Goal: Check status: Check status

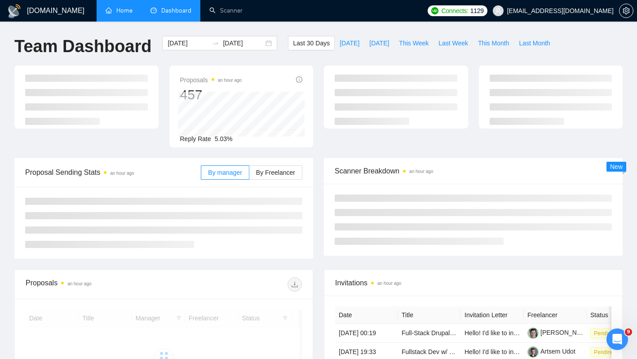
click at [117, 14] on link "Home" at bounding box center [119, 11] width 27 height 8
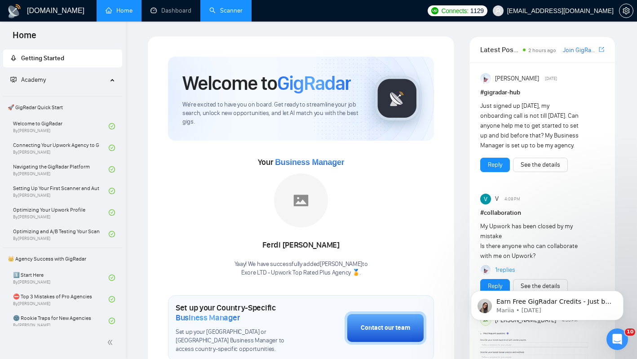
click at [225, 10] on link "Scanner" at bounding box center [225, 11] width 33 height 8
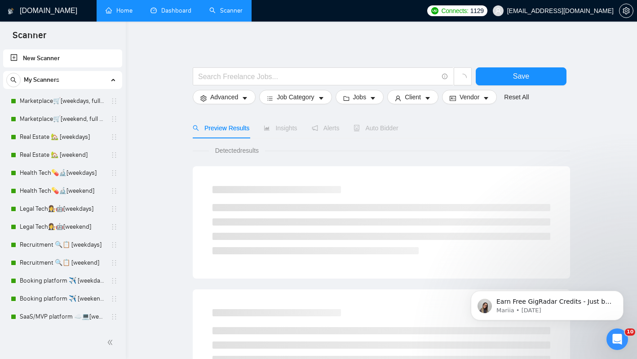
click at [187, 7] on link "Dashboard" at bounding box center [171, 11] width 41 height 8
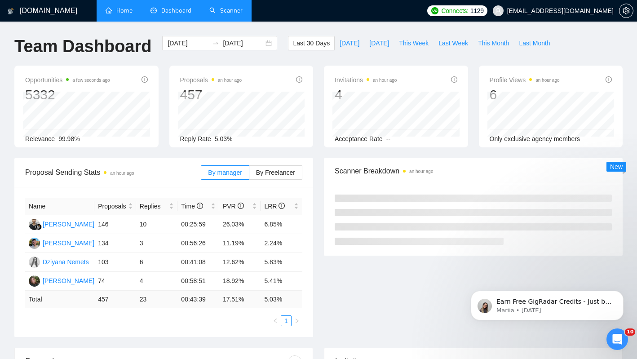
click at [164, 89] on div "Proposals an hour ago 457 Reply Rate 5.03%" at bounding box center [241, 107] width 155 height 82
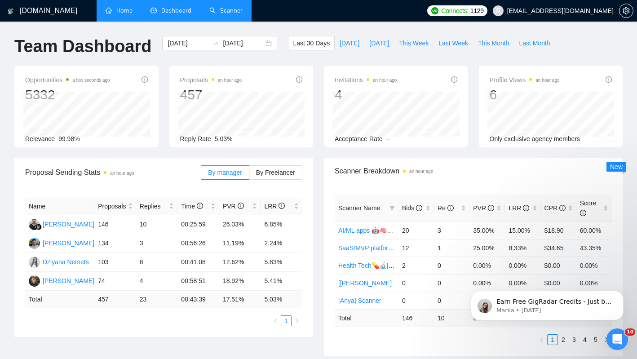
click at [292, 56] on div "Last 30 Days [DATE] [DATE] This Week Last Week This Month Last Month" at bounding box center [422, 51] width 278 height 30
click at [319, 66] on div "Invitations an hour ago 4 Acceptance Rate --" at bounding box center [396, 107] width 155 height 82
click at [325, 27] on div "[DOMAIN_NAME] Home Dashboard Scanner Connects: 1129 [EMAIL_ADDRESS][DOMAIN_NAME…" at bounding box center [318, 361] width 637 height 722
click at [292, 58] on div "Last 30 Days [DATE] [DATE] This Week Last Week This Month Last Month" at bounding box center [422, 51] width 278 height 30
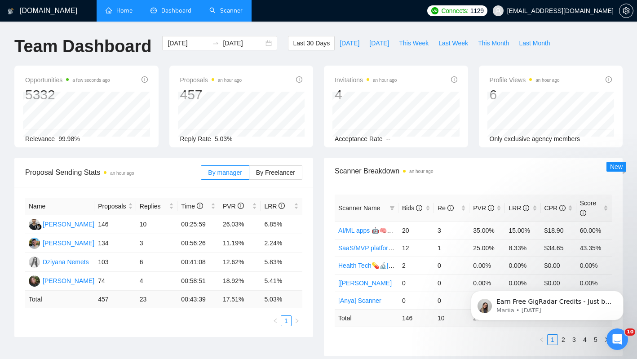
click at [164, 115] on div "Proposals an hour ago 457 Reply Rate 5.03%" at bounding box center [241, 107] width 155 height 82
click at [283, 62] on div "Last 30 Days [DATE] [DATE] This Week Last Week This Month Last Month" at bounding box center [422, 51] width 278 height 30
click at [191, 43] on input "[DATE]" at bounding box center [188, 43] width 41 height 10
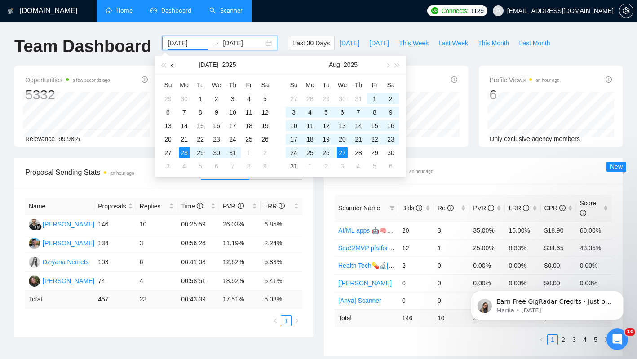
click at [176, 64] on button "button" at bounding box center [173, 65] width 10 height 18
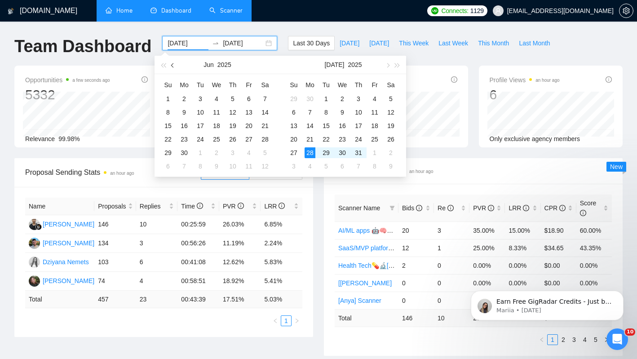
click at [176, 64] on button "button" at bounding box center [173, 65] width 10 height 18
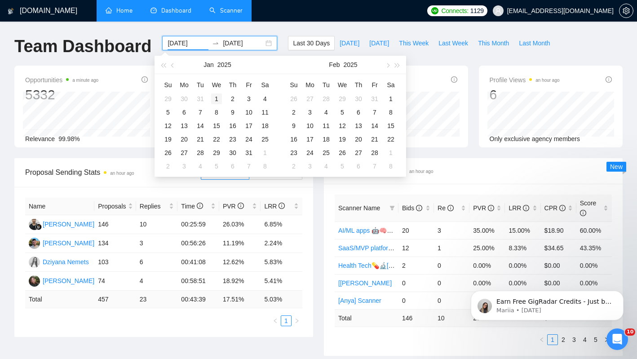
type input "[DATE]"
click at [215, 96] on div "1" at bounding box center [216, 98] width 11 height 11
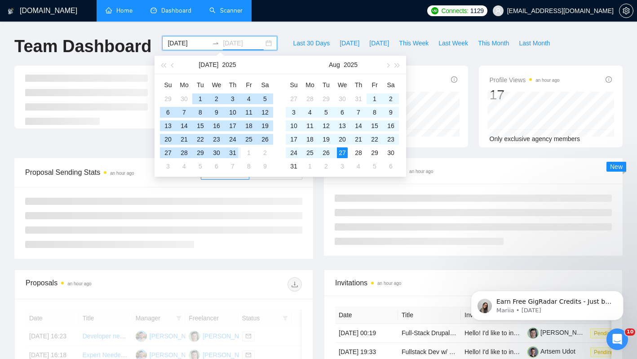
click at [234, 152] on div "31" at bounding box center [232, 152] width 11 height 11
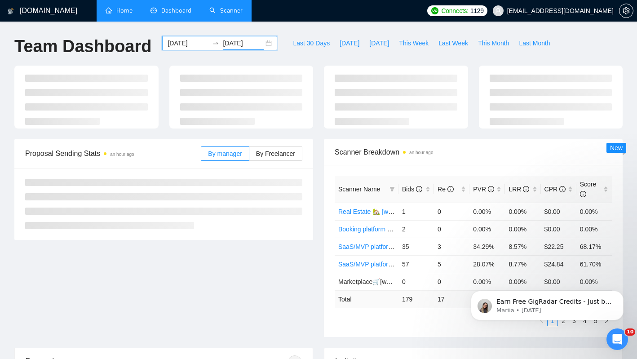
click at [179, 43] on input "[DATE]" at bounding box center [188, 43] width 41 height 10
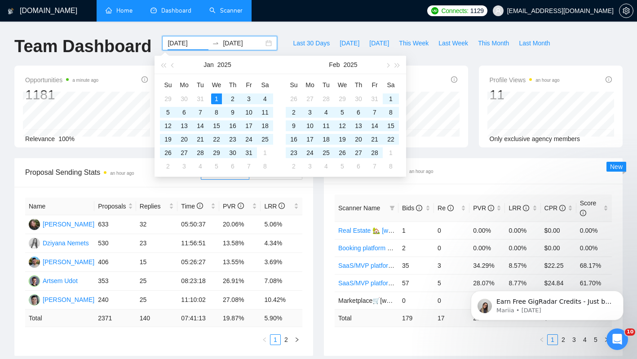
click at [224, 40] on input "[DATE]" at bounding box center [243, 43] width 41 height 10
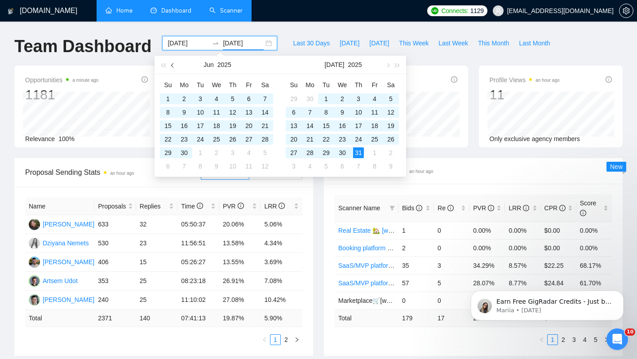
click at [171, 64] on button "button" at bounding box center [173, 65] width 10 height 18
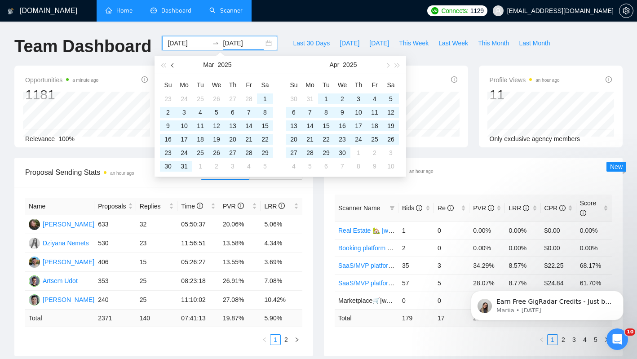
click at [171, 64] on button "button" at bounding box center [173, 65] width 10 height 18
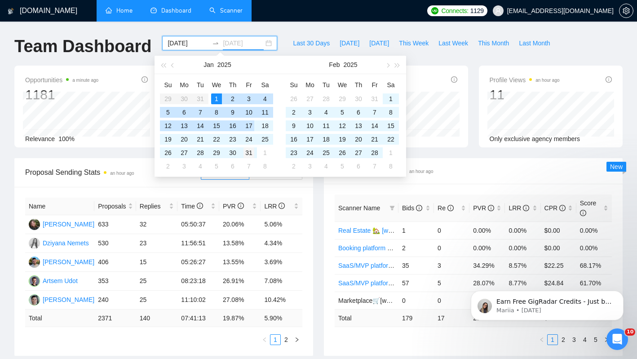
type input "[DATE]"
click at [245, 153] on div "31" at bounding box center [249, 152] width 11 height 11
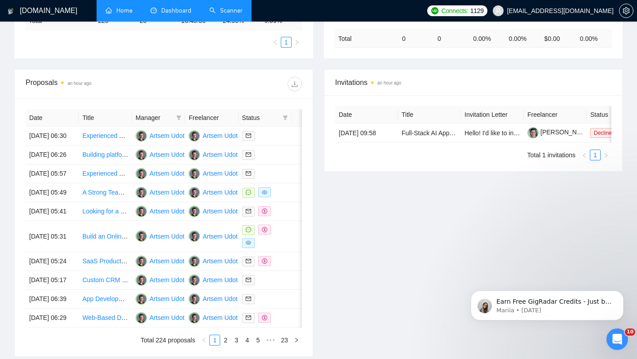
scroll to position [262, 0]
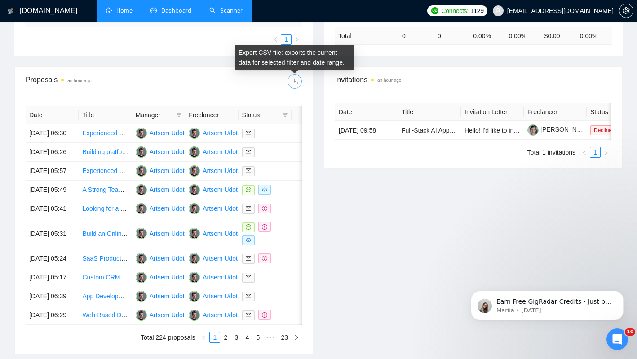
click at [294, 79] on icon "download" at bounding box center [294, 81] width 7 height 7
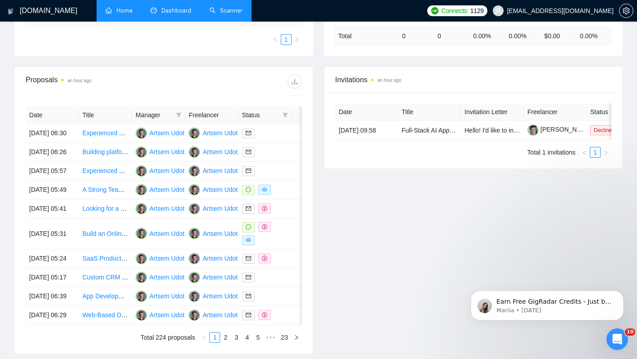
scroll to position [0, 0]
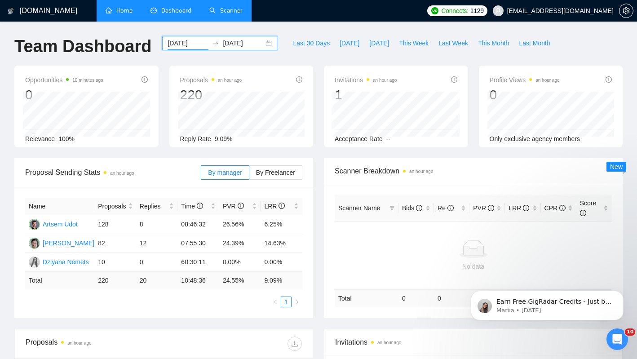
click at [176, 43] on input "[DATE]" at bounding box center [188, 43] width 41 height 10
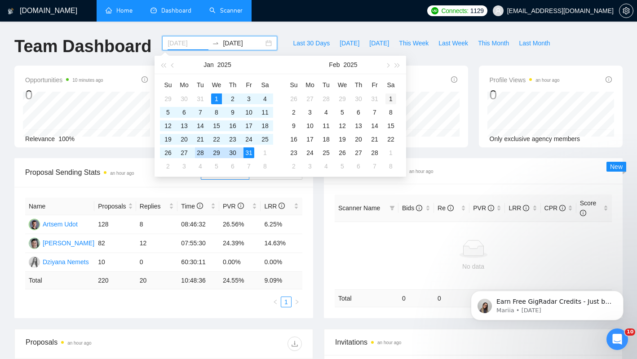
type input "[DATE]"
click at [390, 96] on div "1" at bounding box center [390, 98] width 11 height 11
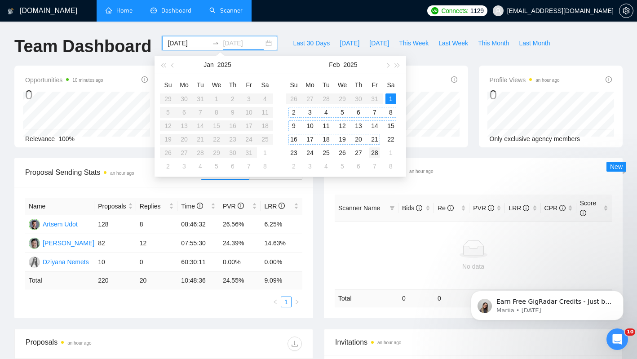
type input "[DATE]"
click at [376, 150] on div "28" at bounding box center [374, 152] width 11 height 11
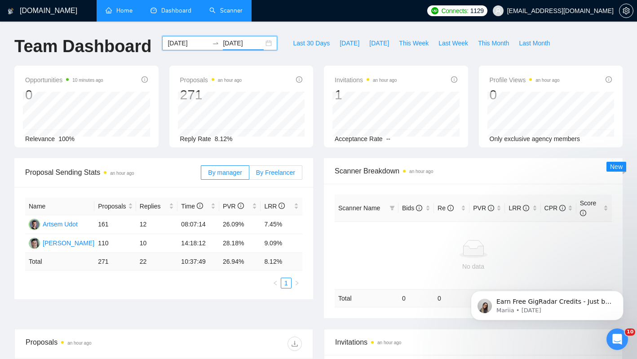
scroll to position [251, 0]
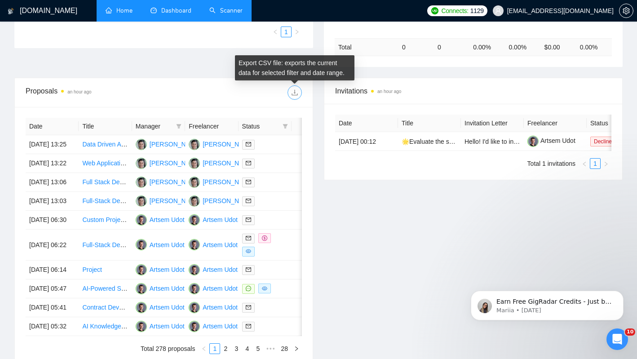
click at [298, 92] on span "download" at bounding box center [294, 92] width 13 height 7
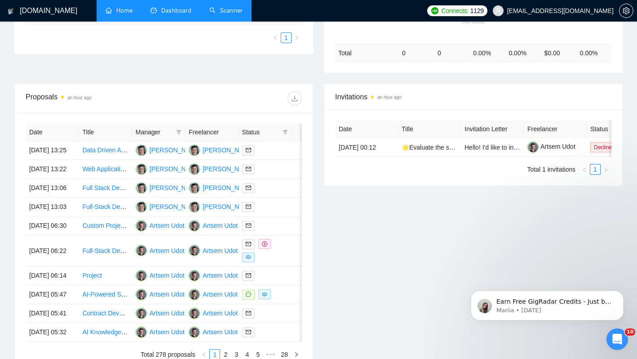
scroll to position [0, 0]
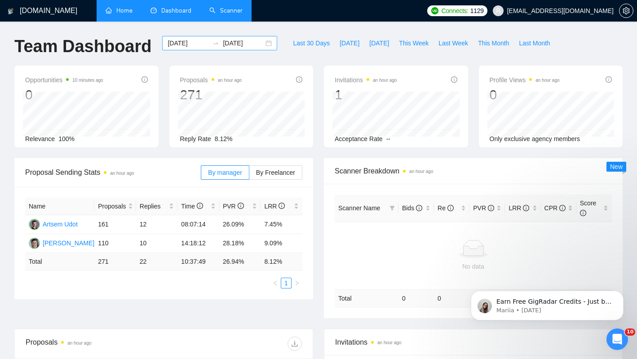
click at [187, 41] on input "[DATE]" at bounding box center [188, 43] width 41 height 10
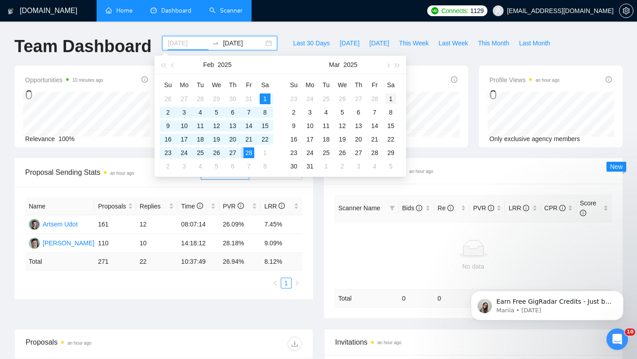
type input "[DATE]"
click at [392, 97] on div "1" at bounding box center [390, 98] width 11 height 11
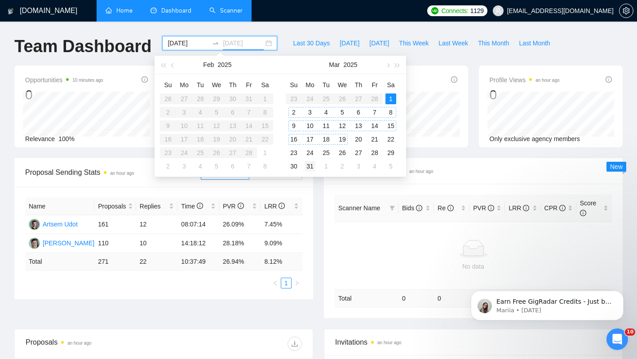
type input "[DATE]"
click at [311, 167] on div "31" at bounding box center [310, 166] width 11 height 11
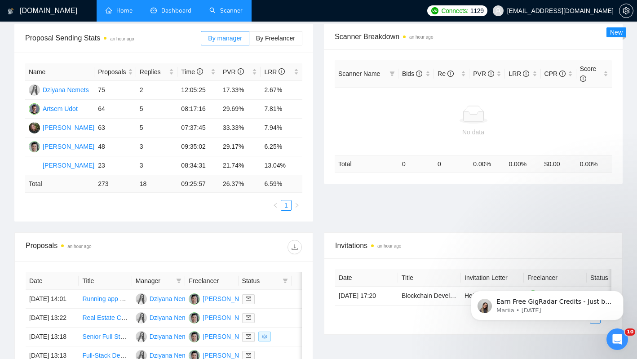
scroll to position [193, 0]
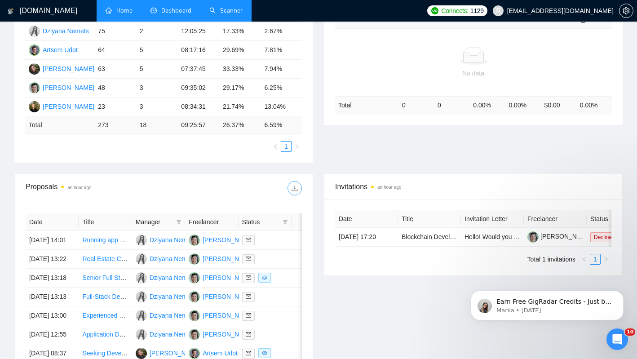
click at [292, 183] on button "button" at bounding box center [295, 188] width 14 height 14
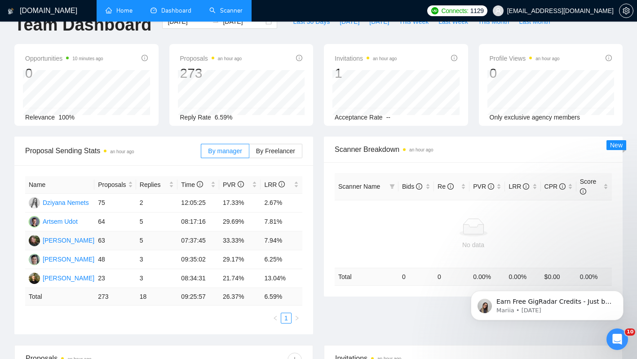
scroll to position [0, 0]
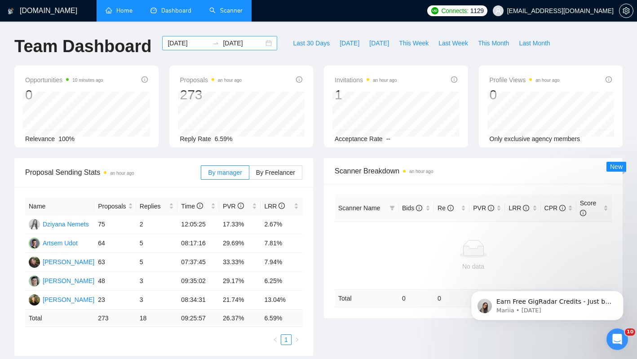
click at [183, 45] on input "[DATE]" at bounding box center [188, 43] width 41 height 10
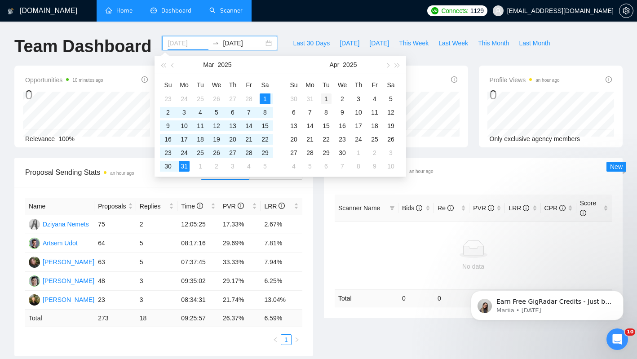
type input "[DATE]"
click at [328, 99] on div "1" at bounding box center [326, 98] width 11 height 11
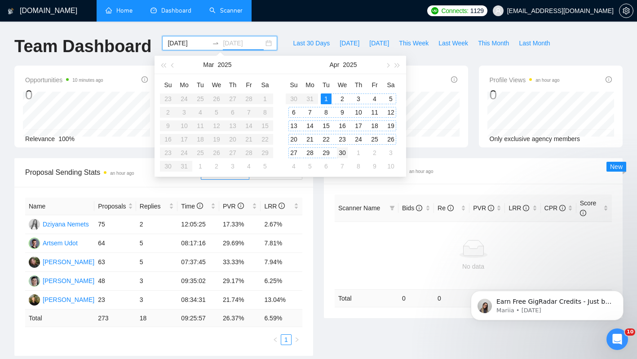
type input "[DATE]"
click at [346, 152] on div "30" at bounding box center [342, 152] width 11 height 11
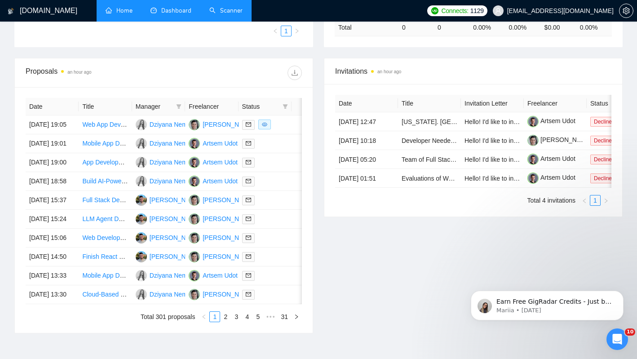
scroll to position [231, 0]
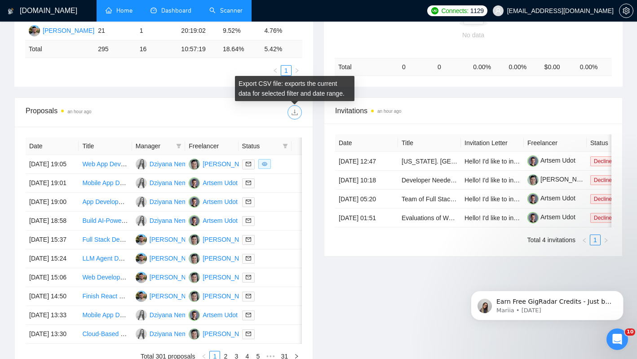
click at [295, 114] on icon "download" at bounding box center [295, 113] width 6 height 6
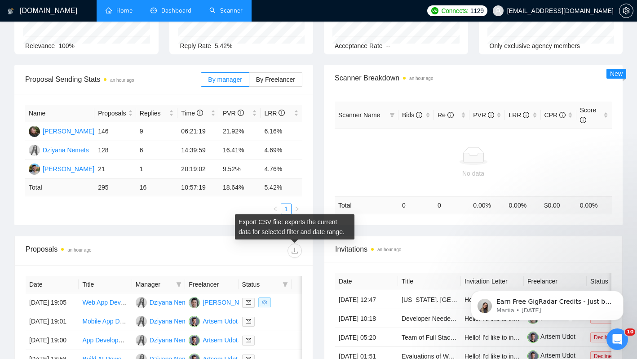
scroll to position [0, 0]
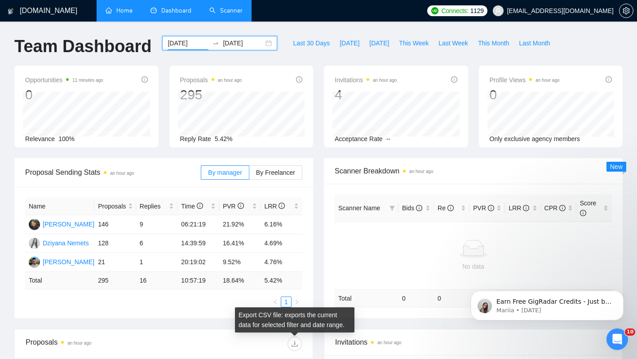
click at [196, 41] on input "[DATE]" at bounding box center [188, 43] width 41 height 10
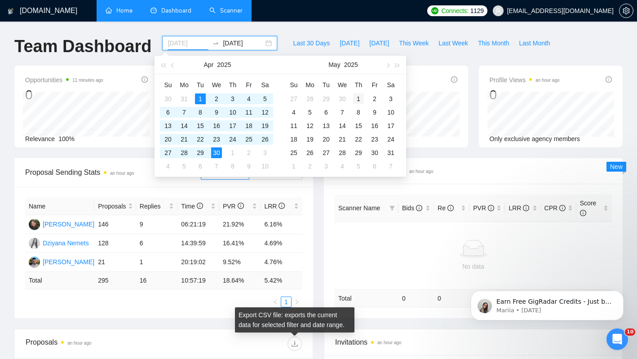
type input "[DATE]"
click at [359, 97] on div "1" at bounding box center [358, 98] width 11 height 11
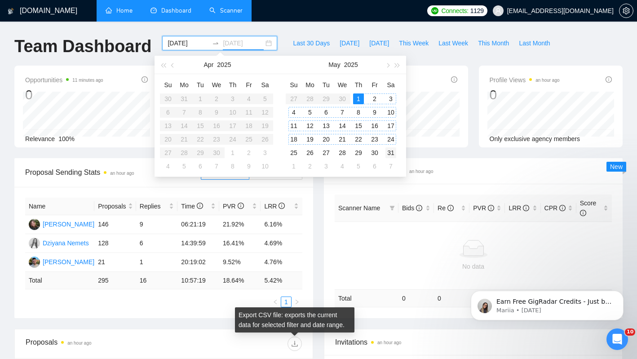
type input "[DATE]"
click at [391, 151] on div "31" at bounding box center [390, 152] width 11 height 11
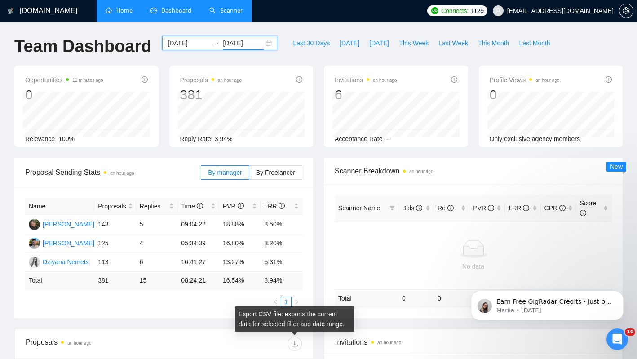
click at [273, 57] on div "[DATE] [DATE]" at bounding box center [220, 51] width 126 height 30
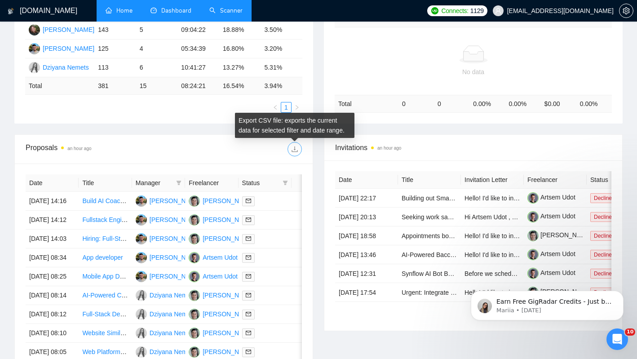
click at [293, 152] on icon "download" at bounding box center [294, 149] width 7 height 7
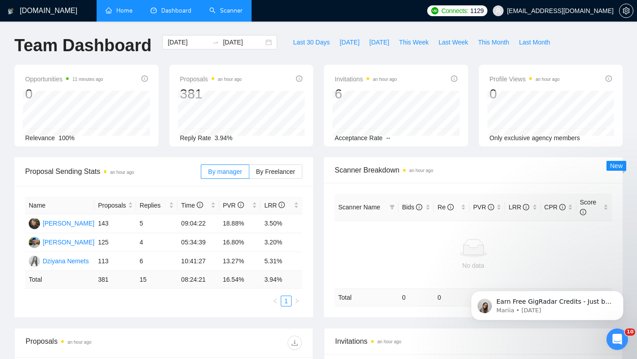
scroll to position [0, 0]
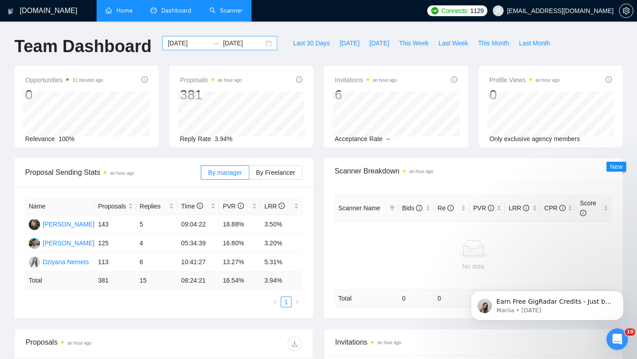
click at [180, 46] on input "[DATE]" at bounding box center [188, 43] width 41 height 10
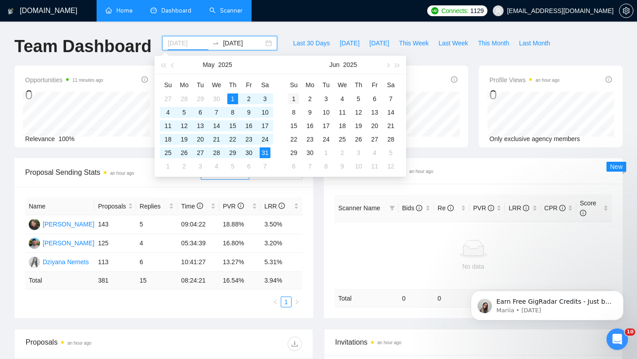
type input "[DATE]"
click at [293, 99] on div "1" at bounding box center [293, 98] width 11 height 11
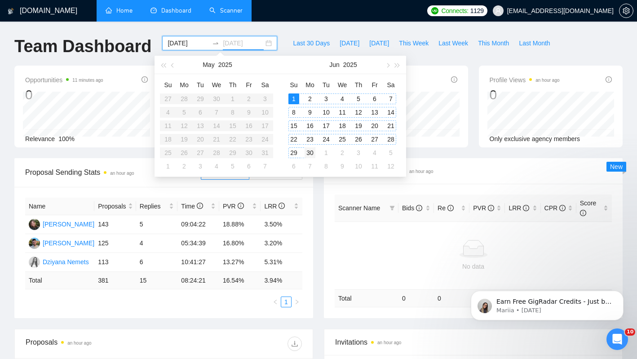
type input "[DATE]"
click at [316, 152] on td "30" at bounding box center [310, 152] width 16 height 13
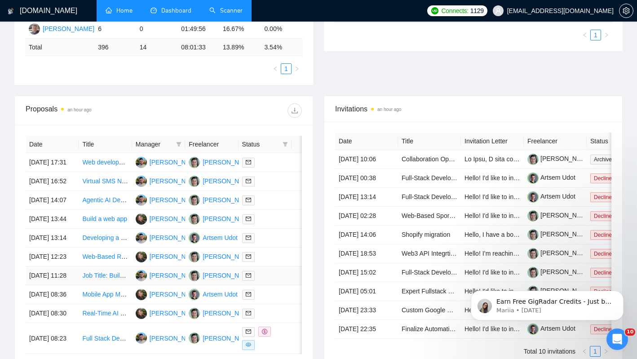
scroll to position [192, 0]
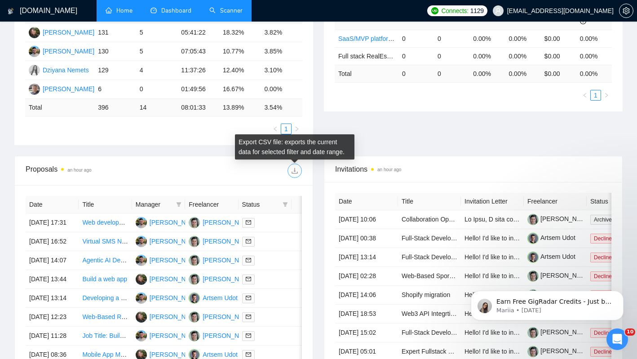
click at [295, 169] on icon "download" at bounding box center [294, 170] width 7 height 7
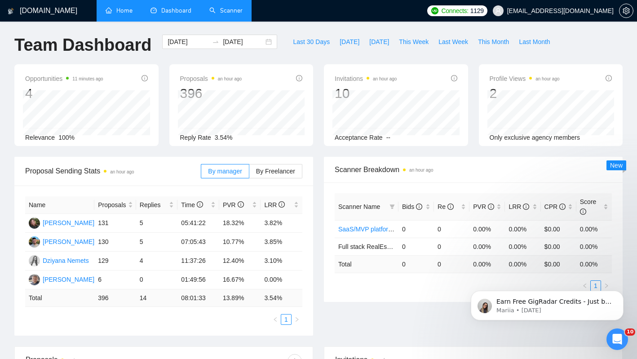
scroll to position [0, 0]
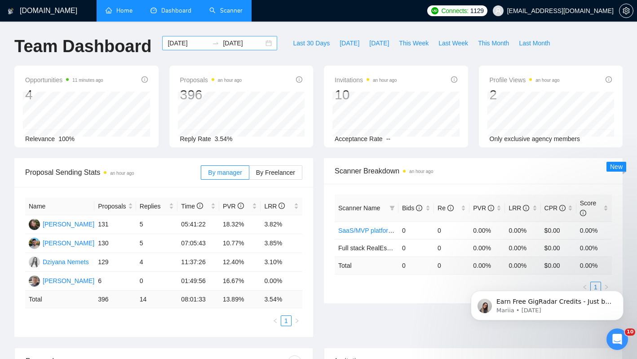
click at [171, 49] on div "[DATE] [DATE]" at bounding box center [219, 43] width 115 height 14
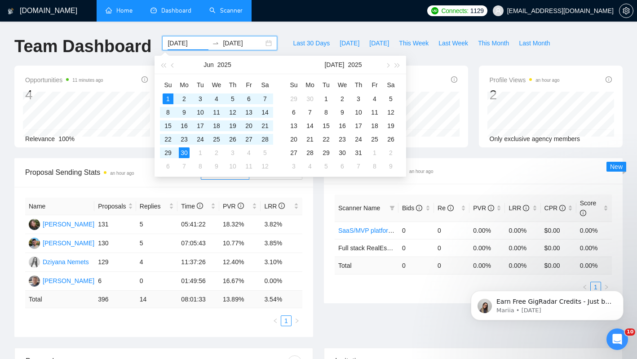
click at [173, 45] on input "[DATE]" at bounding box center [188, 43] width 41 height 10
type input "[DATE]"
click at [327, 97] on div "1" at bounding box center [326, 98] width 11 height 11
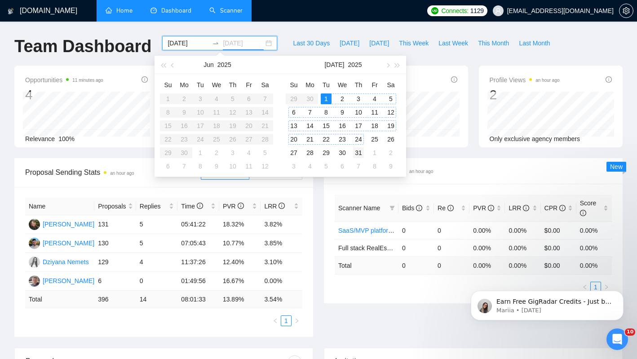
type input "[DATE]"
click at [360, 150] on div "31" at bounding box center [358, 152] width 11 height 11
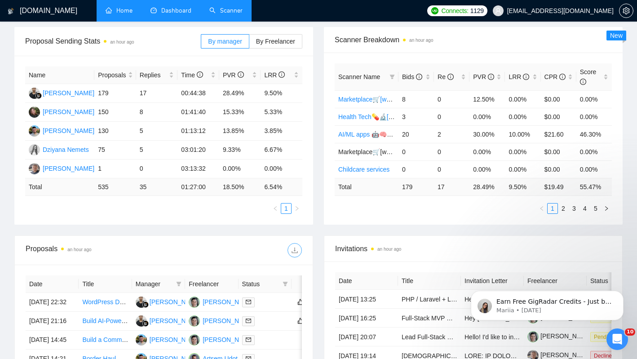
scroll to position [137, 0]
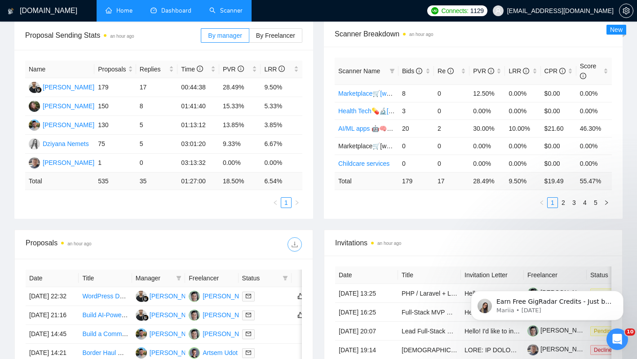
click at [294, 248] on button "button" at bounding box center [295, 244] width 14 height 14
